Goal: Information Seeking & Learning: Learn about a topic

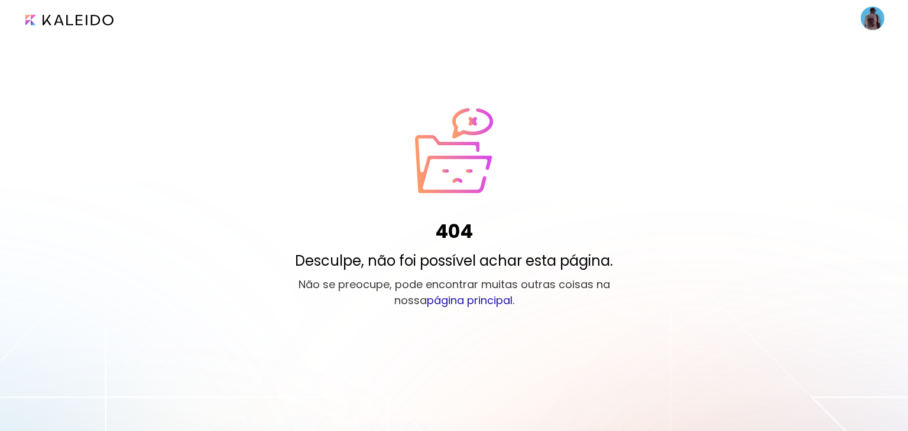
click at [454, 304] on link "página principal" at bounding box center [470, 300] width 86 height 15
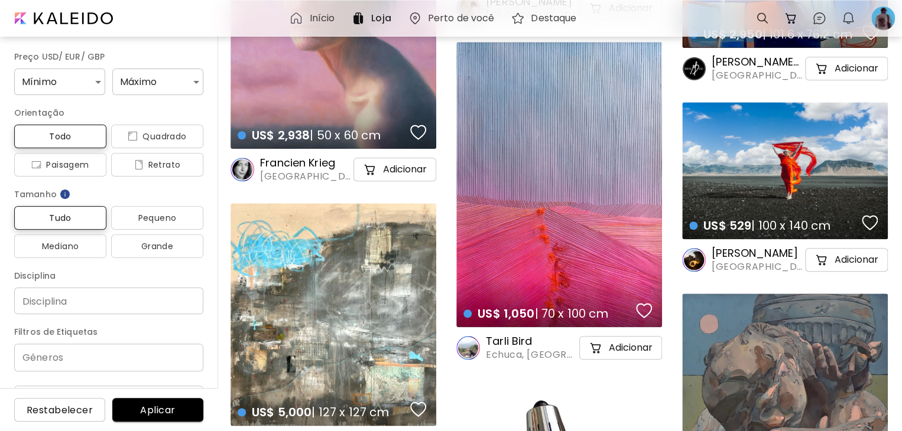
scroll to position [2719, 0]
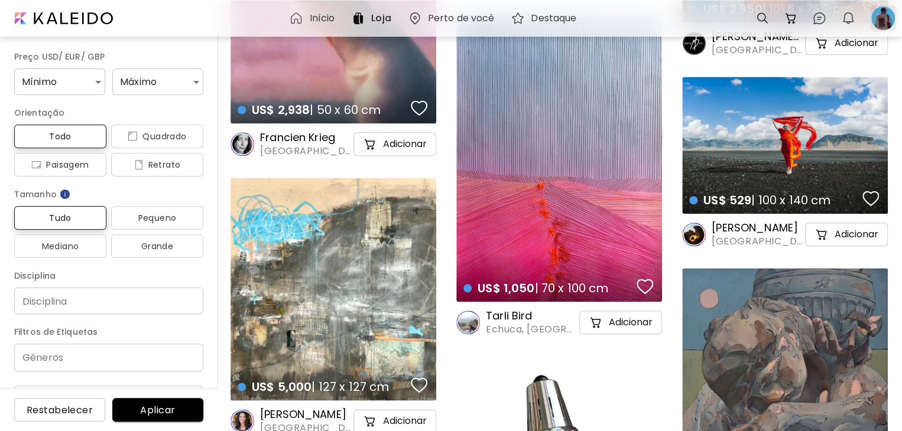
click at [875, 17] on div at bounding box center [883, 18] width 26 height 26
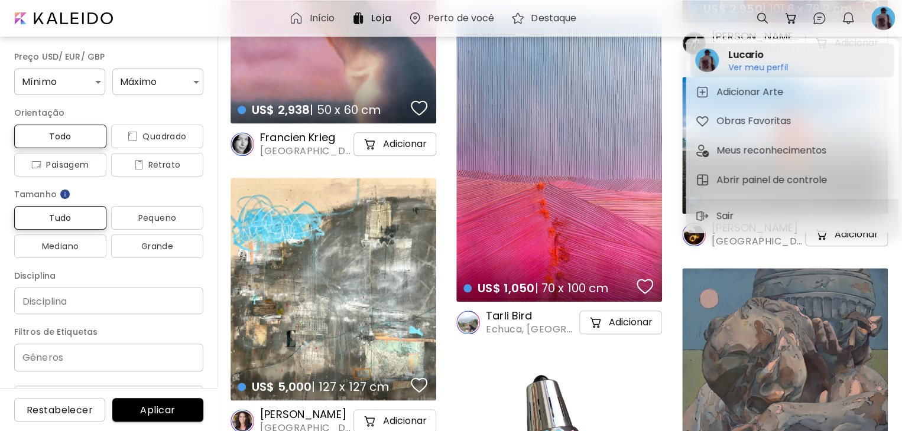
click at [720, 57] on div "Lucario Ver meu perfil Ver meu perfil" at bounding box center [791, 60] width 203 height 34
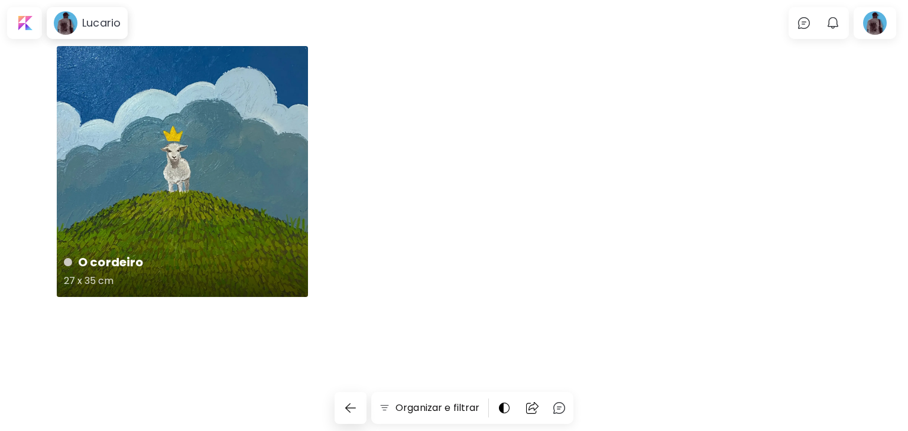
click at [226, 220] on div "O cordeiro 27 x 35 cm" at bounding box center [182, 171] width 251 height 251
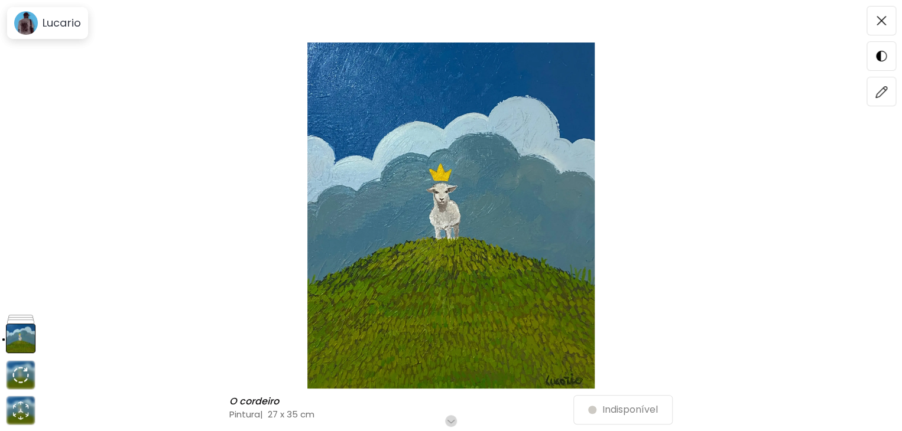
click at [460, 358] on img at bounding box center [451, 216] width 803 height 346
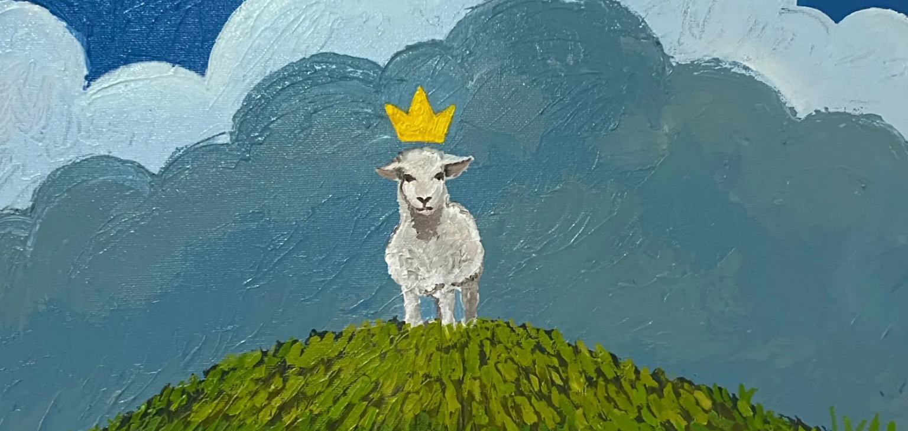
scroll to position [414, 0]
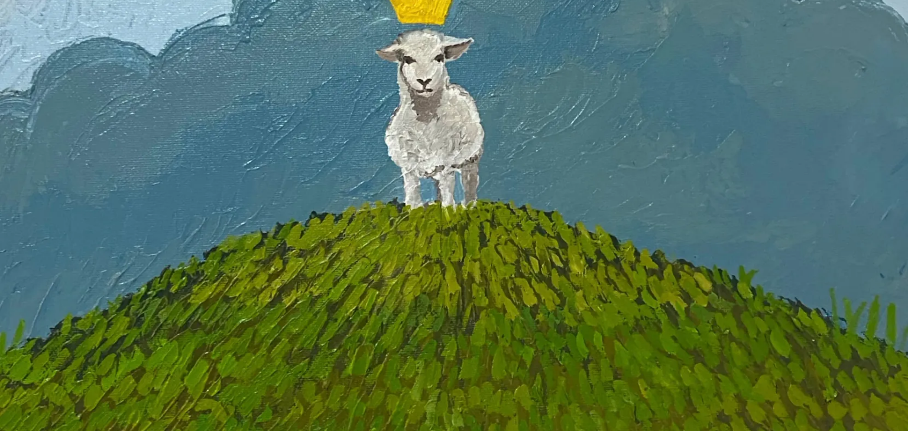
click at [532, 232] on img at bounding box center [454, 133] width 908 height 1094
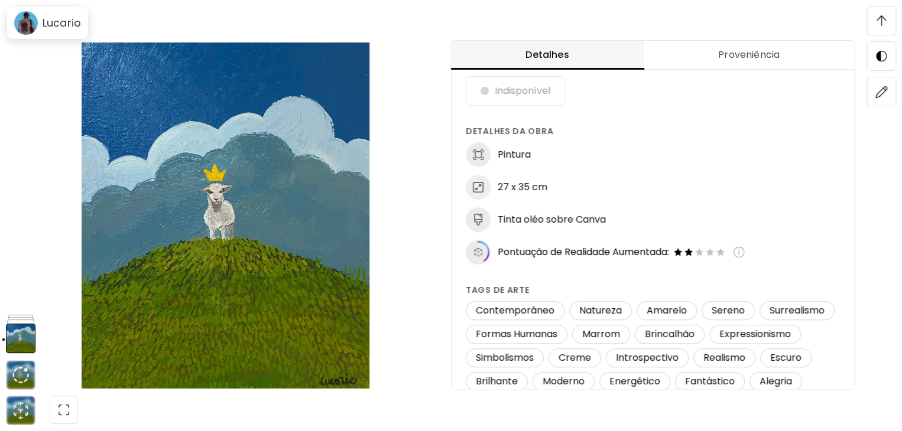
click at [745, 249] on img at bounding box center [739, 252] width 12 height 12
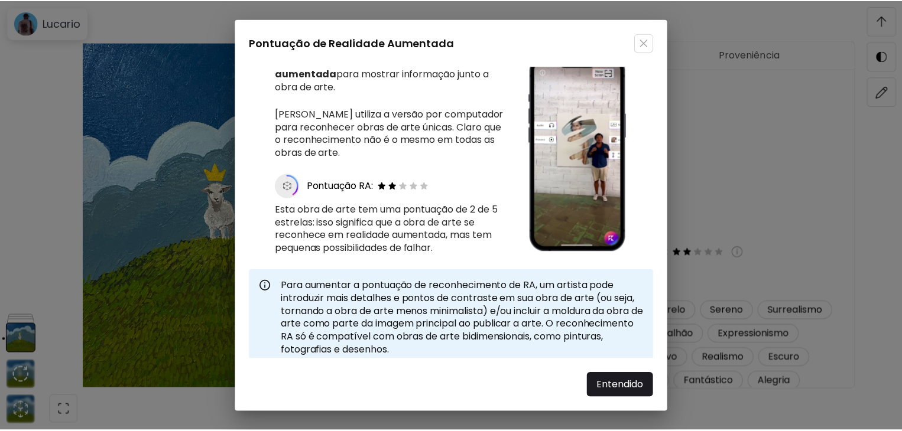
scroll to position [19, 0]
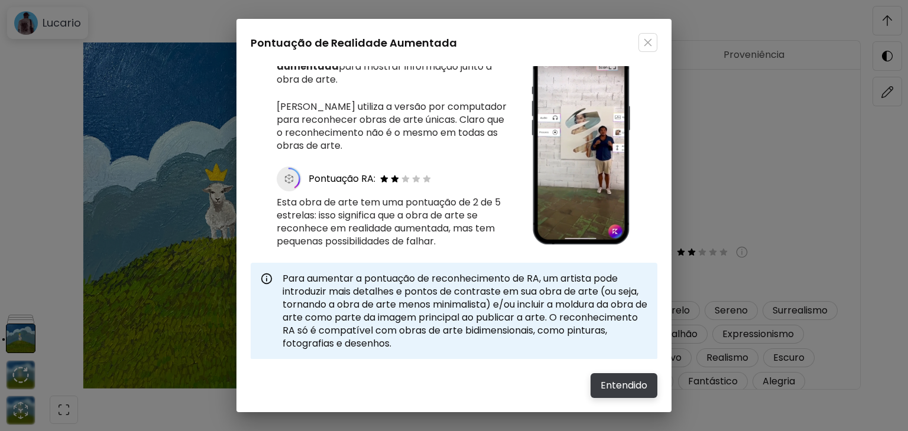
click at [603, 380] on span "Entendido" at bounding box center [623, 386] width 47 height 14
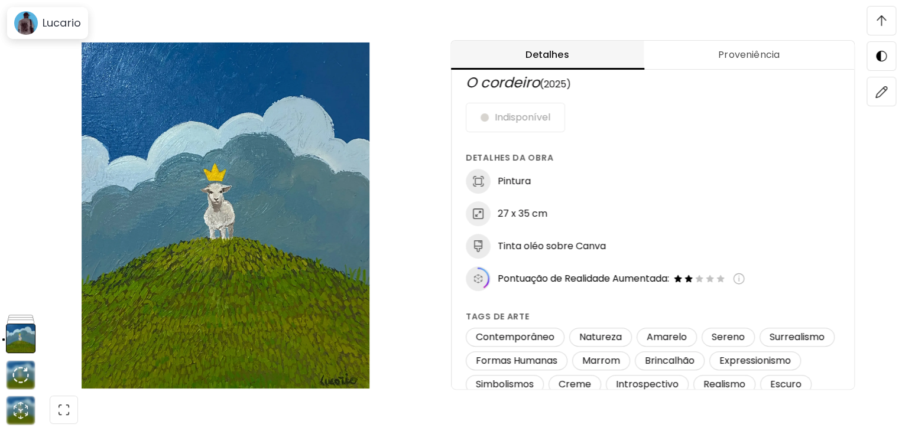
scroll to position [0, 0]
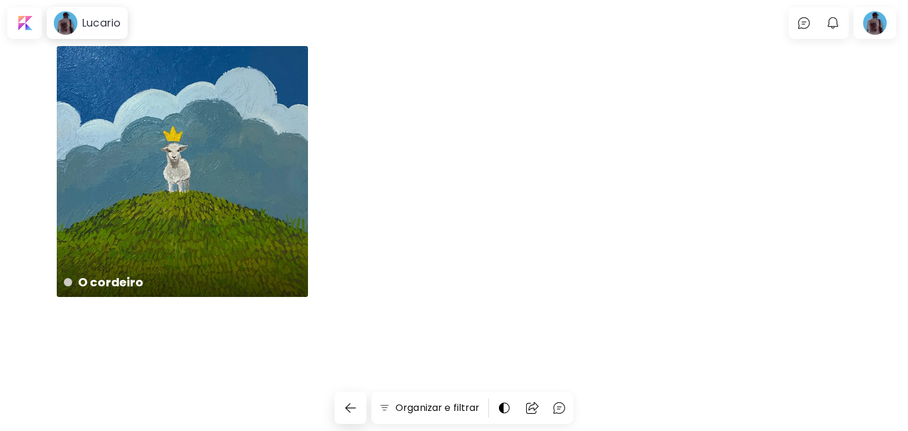
click at [373, 115] on div "O cordeiro 27 x 35 cm" at bounding box center [454, 184] width 794 height 276
click at [876, 23] on div at bounding box center [875, 22] width 38 height 27
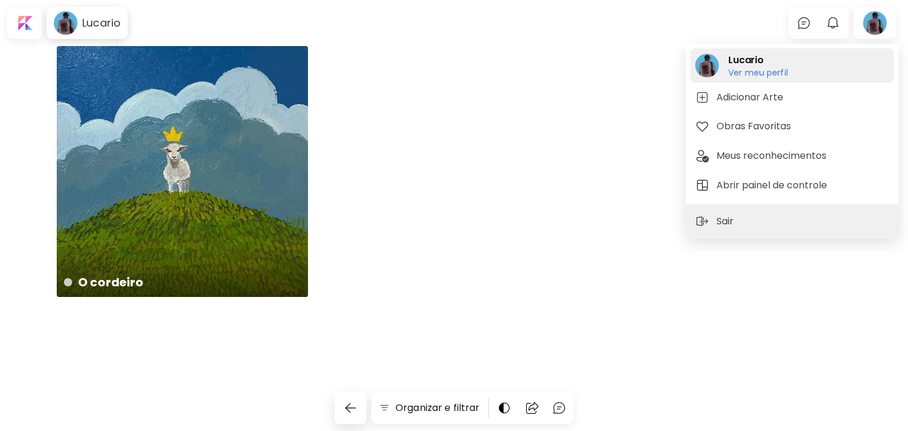
click at [738, 71] on h6 "Ver meu perfil" at bounding box center [758, 72] width 60 height 11
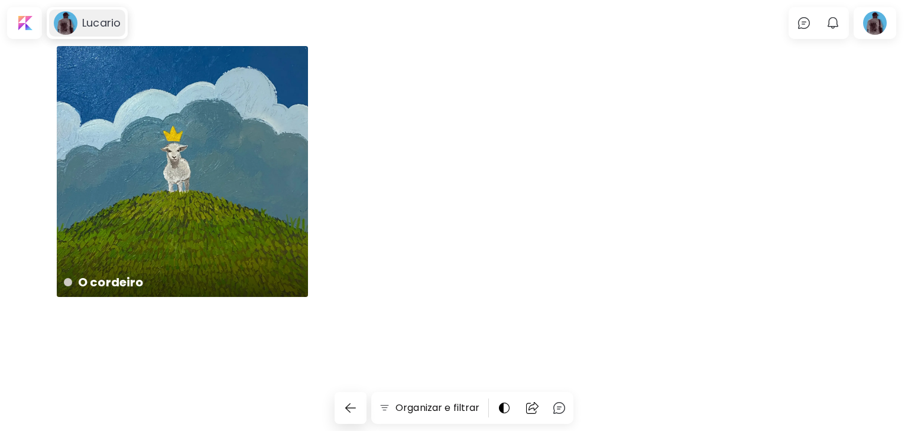
click at [72, 20] on image at bounding box center [66, 23] width 24 height 24
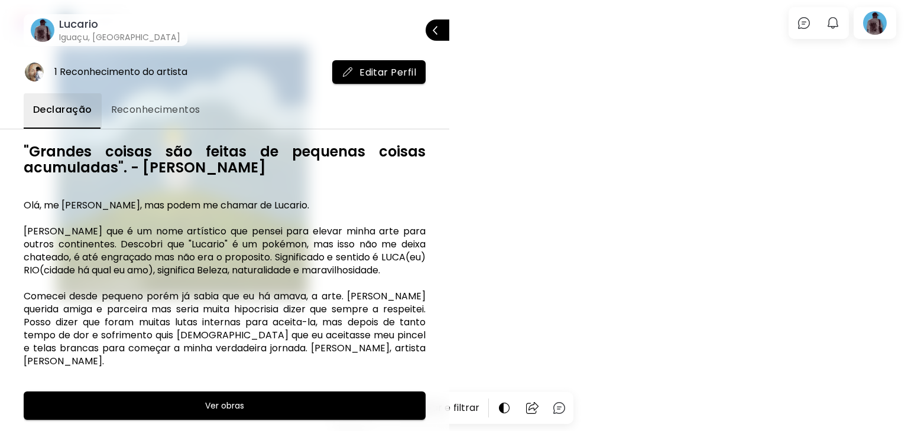
click at [104, 70] on div "1 Reconhecimento do artista" at bounding box center [120, 72] width 133 height 13
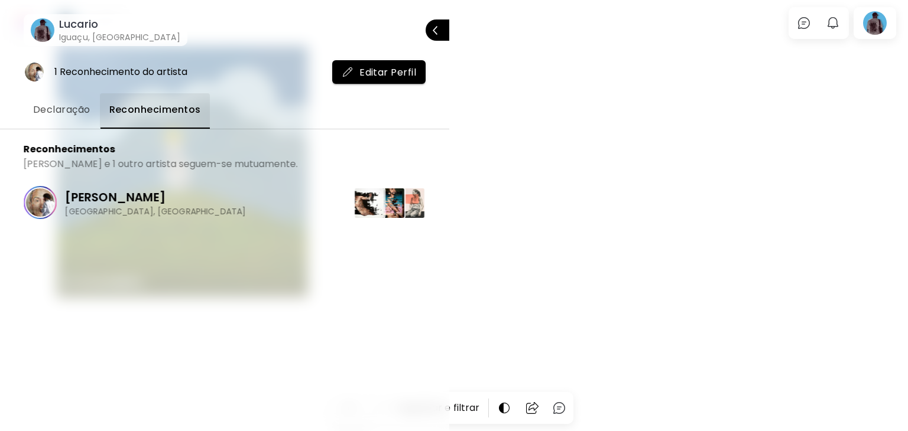
click at [63, 106] on span "Declaração" at bounding box center [61, 110] width 57 height 14
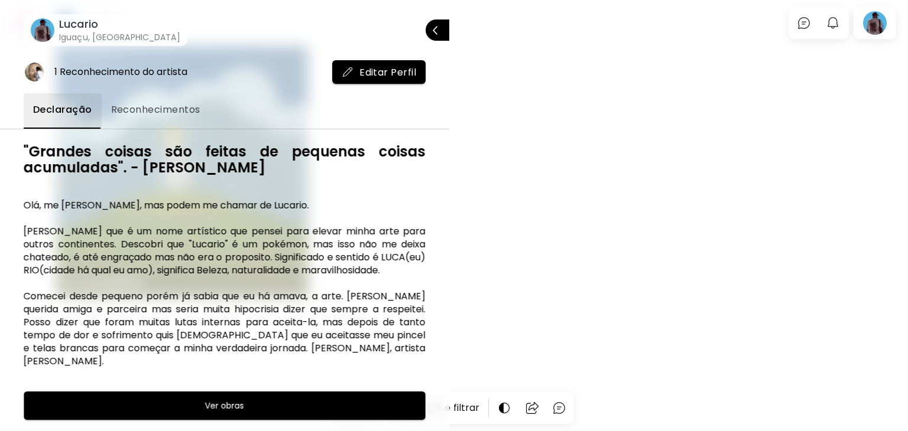
click at [57, 31] on div "[PERSON_NAME], [GEOGRAPHIC_DATA]" at bounding box center [117, 30] width 126 height 26
